Goal: Task Accomplishment & Management: Manage account settings

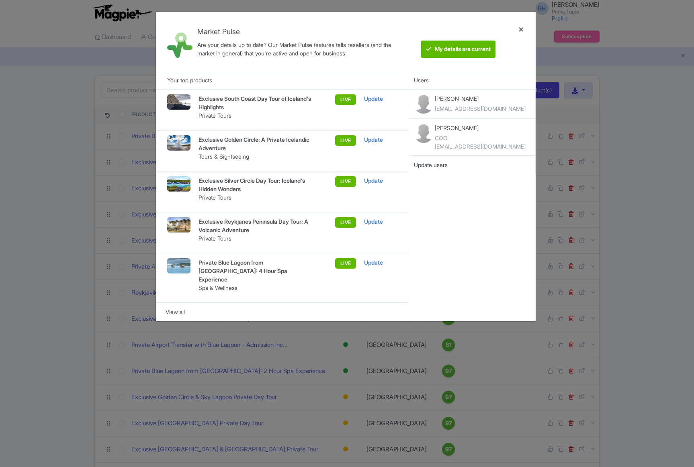
scroll to position [28, 0]
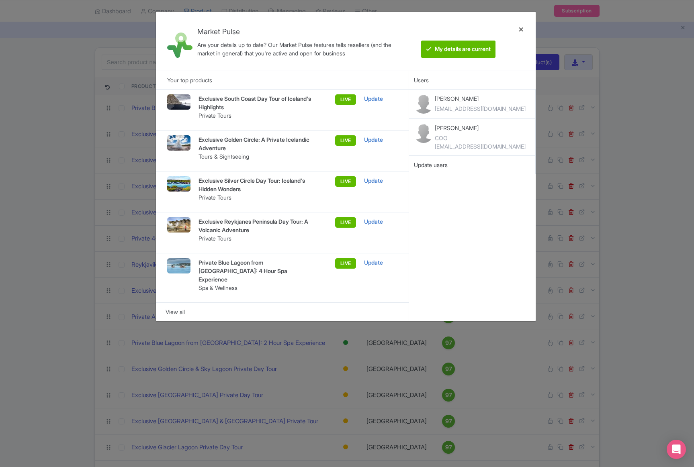
click at [523, 31] on div at bounding box center [521, 41] width 19 height 46
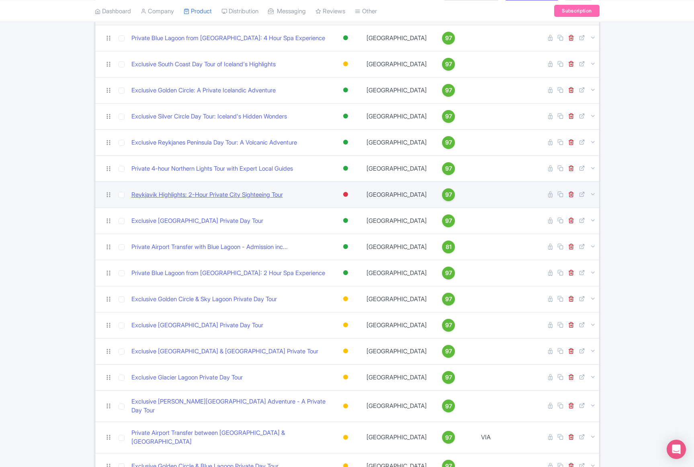
scroll to position [112, 0]
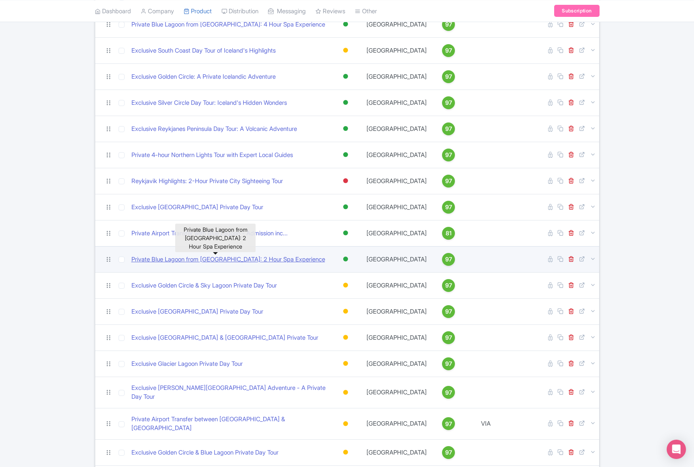
click at [190, 260] on link "Private Blue Lagoon from [GEOGRAPHIC_DATA]: 2 Hour Spa Experience" at bounding box center [228, 259] width 194 height 9
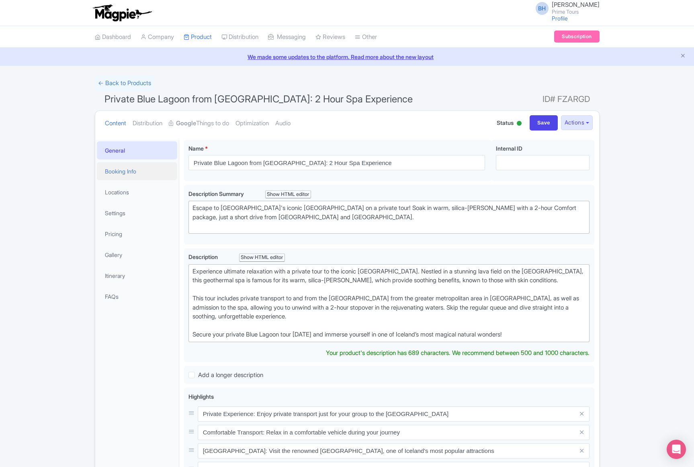
click at [131, 166] on link "Booking Info" at bounding box center [137, 171] width 80 height 18
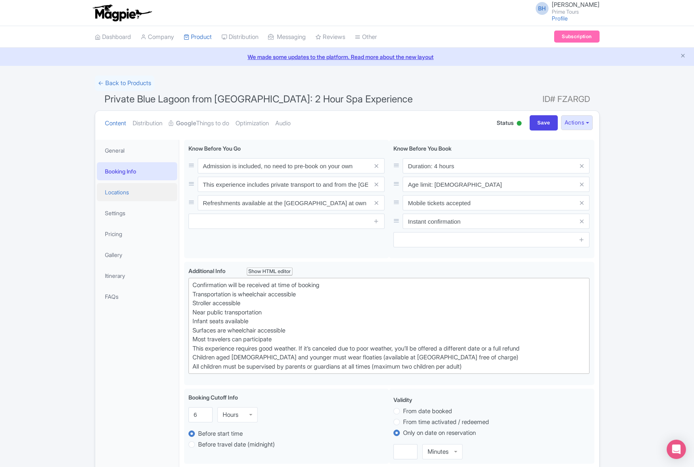
click at [127, 187] on link "Locations" at bounding box center [137, 192] width 80 height 18
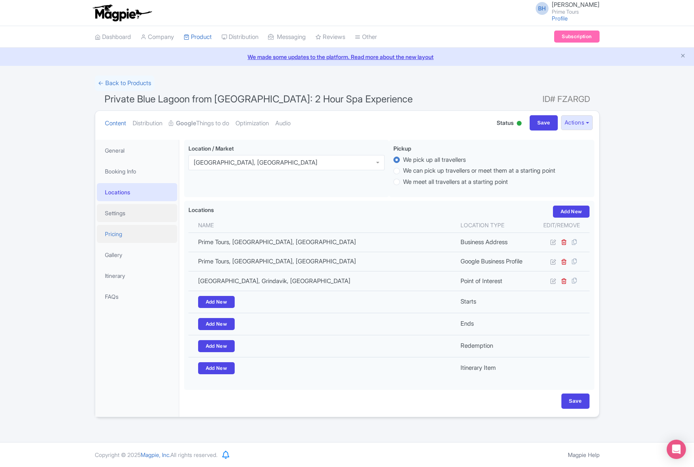
drag, startPoint x: 131, startPoint y: 213, endPoint x: 127, endPoint y: 227, distance: 14.4
click at [131, 213] on link "Settings" at bounding box center [137, 213] width 80 height 18
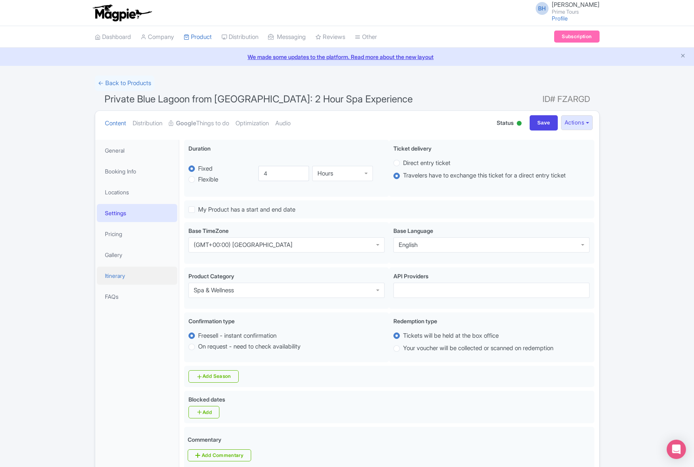
click at [123, 276] on link "Itinerary" at bounding box center [137, 276] width 80 height 18
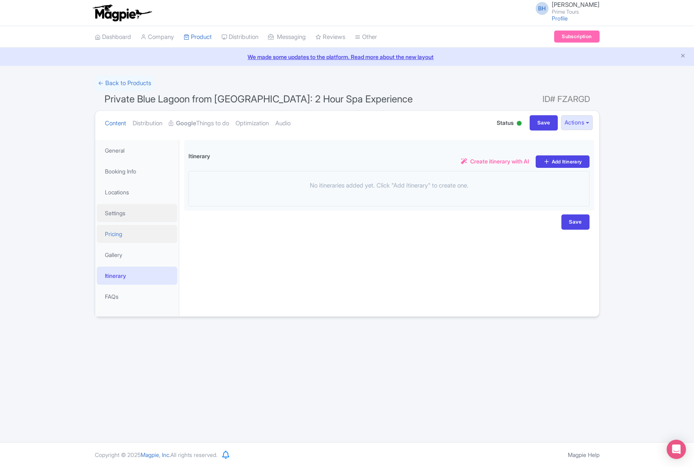
drag, startPoint x: 123, startPoint y: 221, endPoint x: 119, endPoint y: 225, distance: 5.4
click at [122, 220] on link "Settings" at bounding box center [137, 213] width 80 height 18
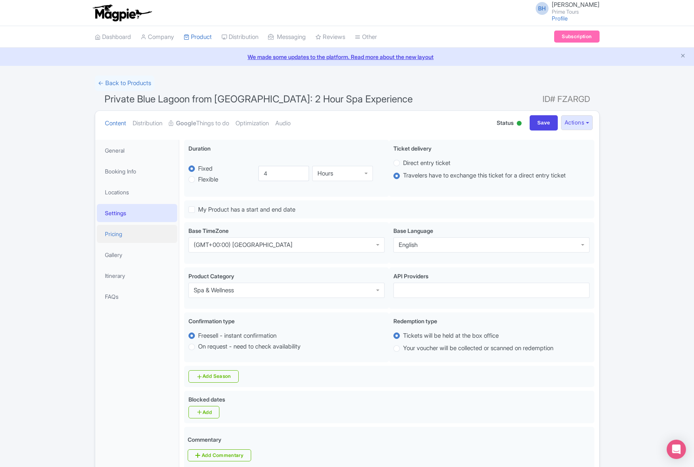
click at [118, 235] on link "Pricing" at bounding box center [137, 234] width 80 height 18
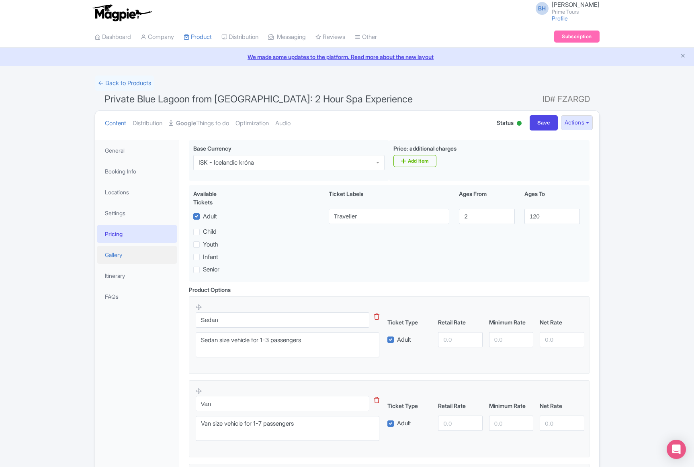
click at [117, 258] on link "Gallery" at bounding box center [137, 255] width 80 height 18
